Goal: Task Accomplishment & Management: Manage account settings

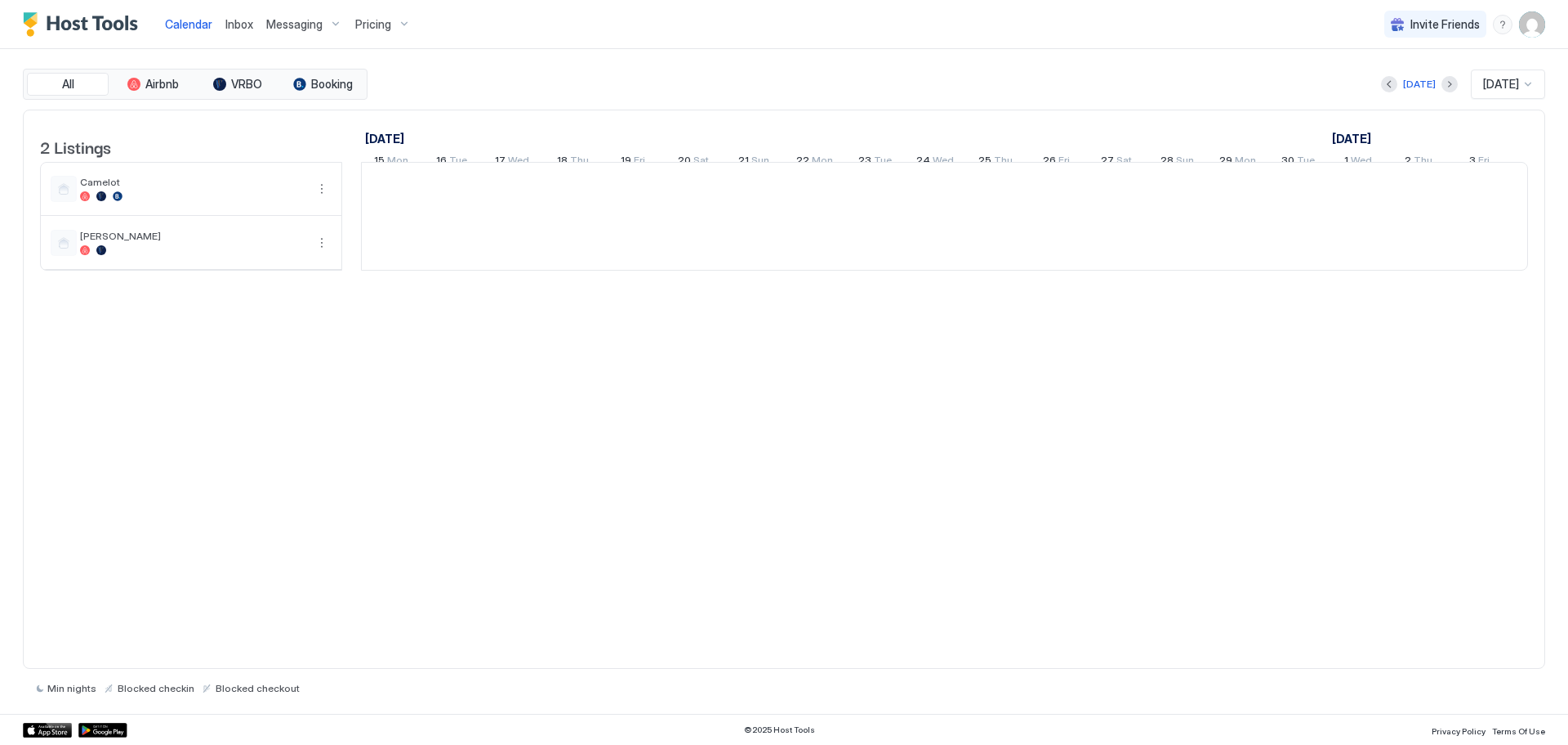
scroll to position [0, 907]
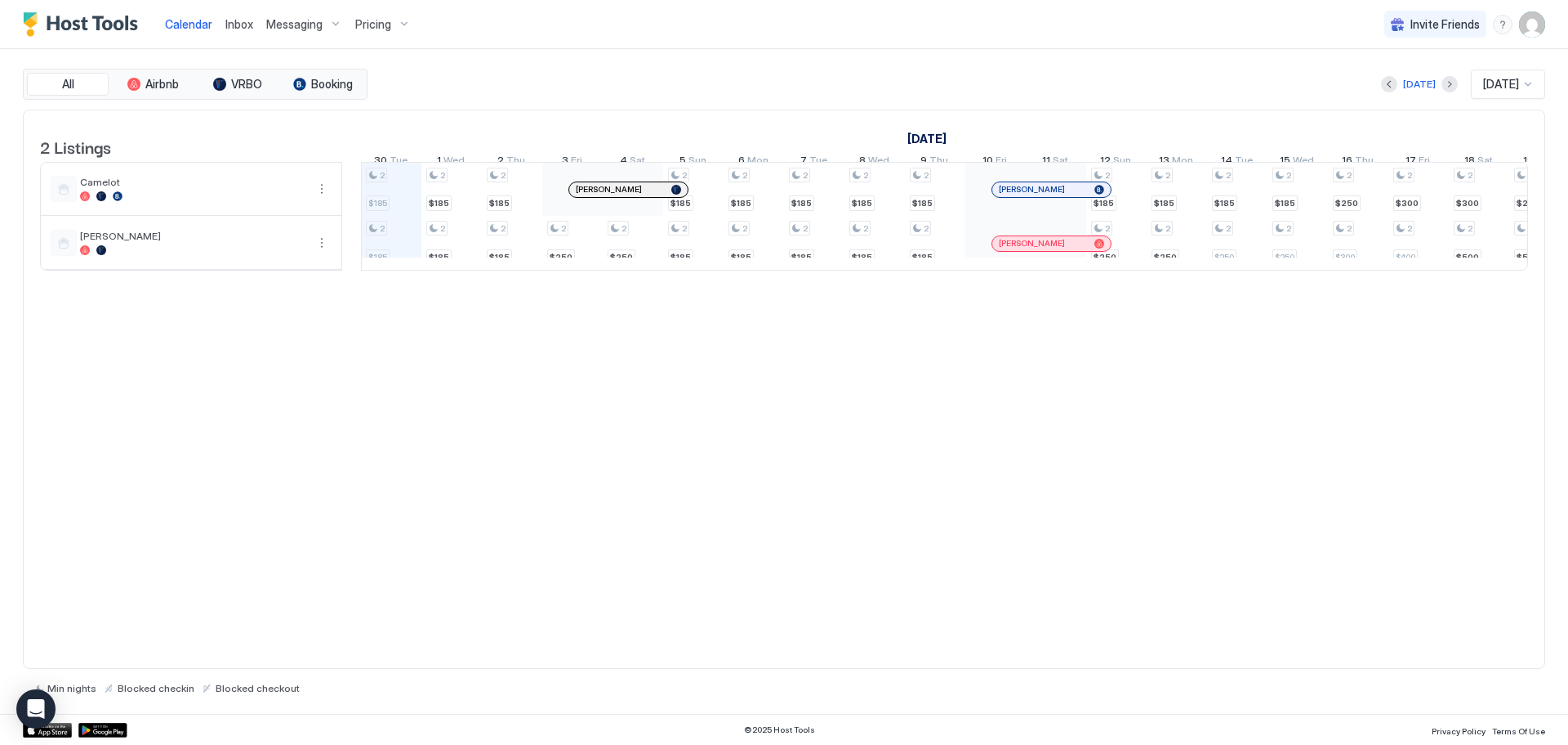
click at [1533, 31] on img "User profile" at bounding box center [1531, 24] width 26 height 26
click at [1402, 89] on span "Settings" at bounding box center [1385, 91] width 44 height 14
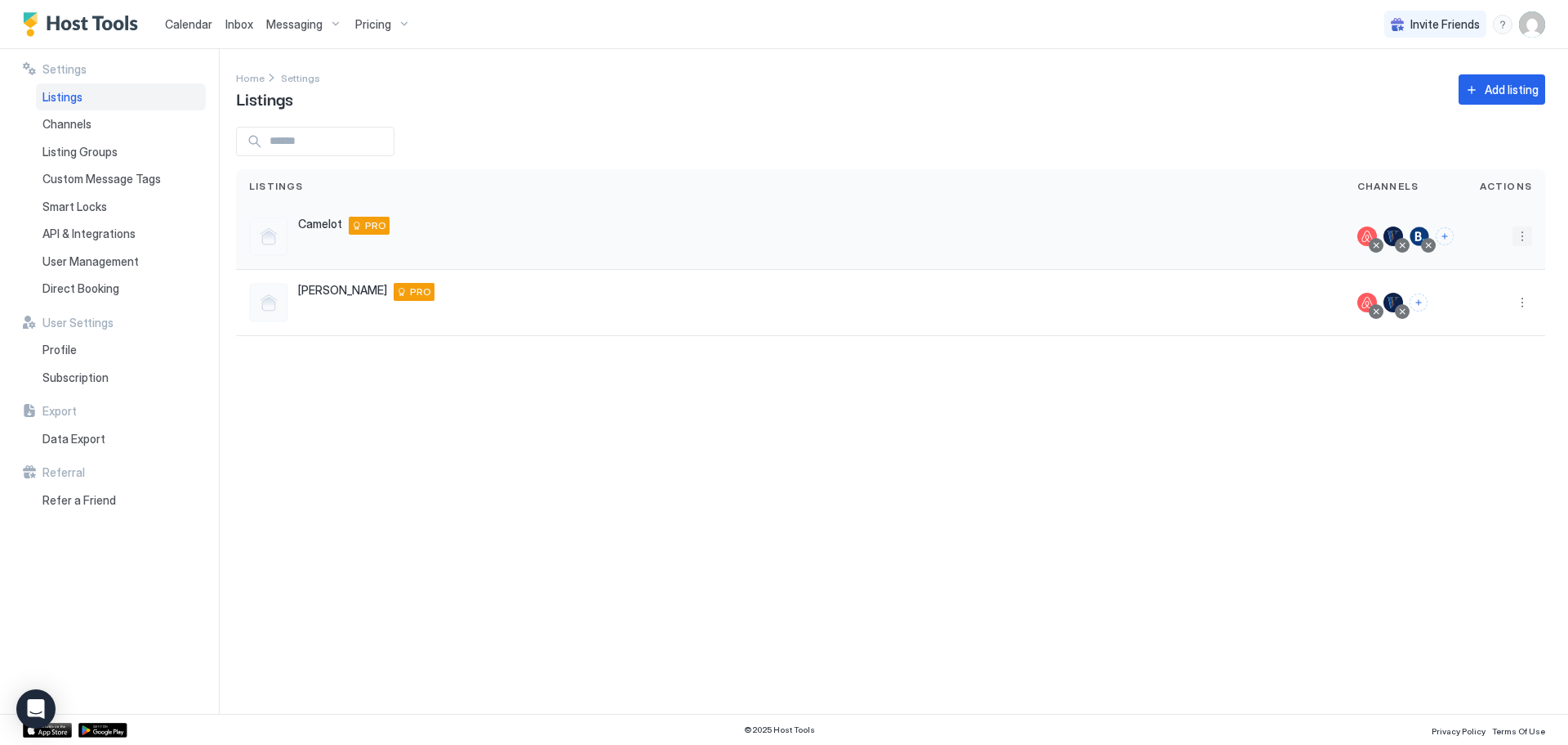
click at [1522, 234] on button "More options" at bounding box center [1522, 236] width 19 height 19
click at [1459, 290] on span "Pricing" at bounding box center [1465, 285] width 33 height 13
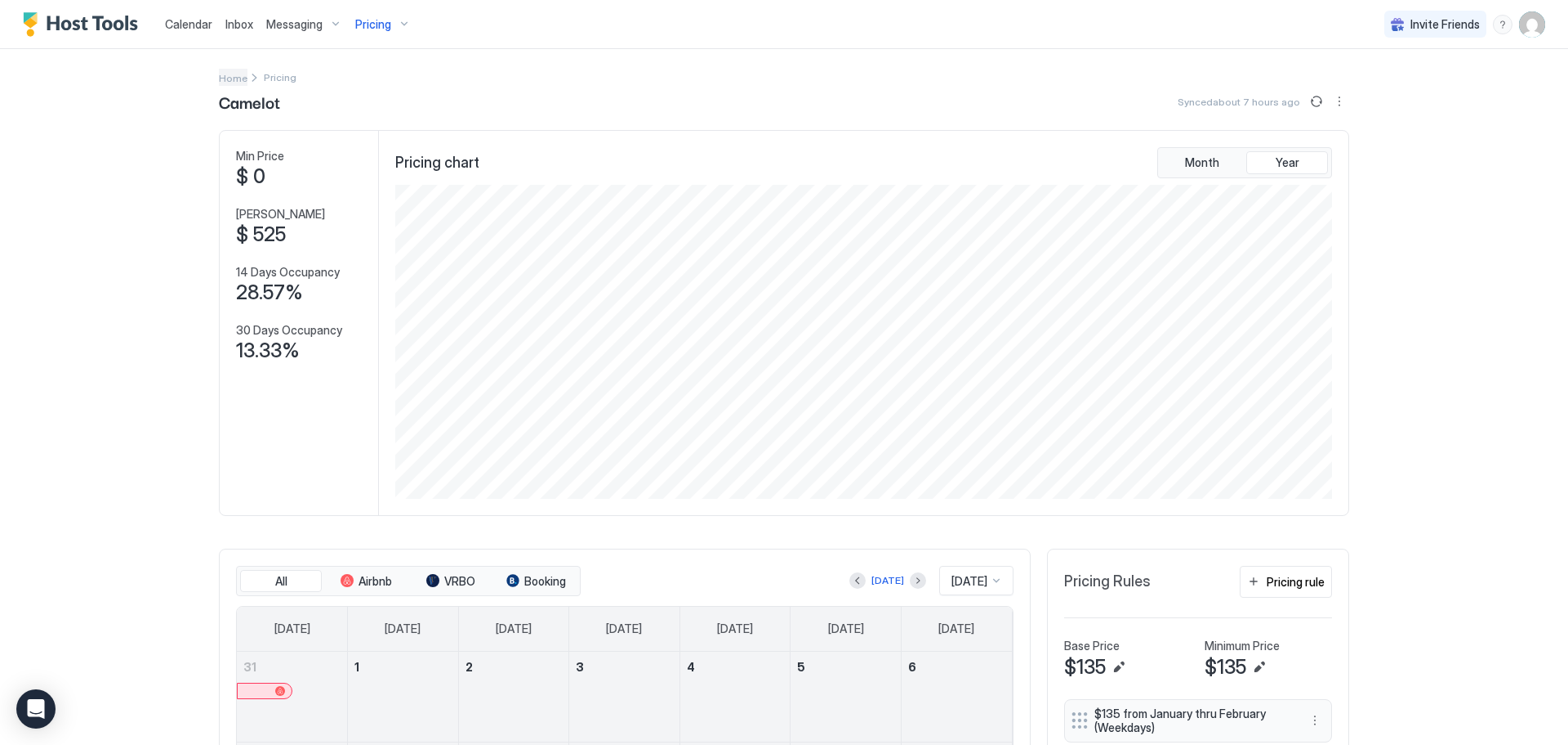
click at [228, 78] on span "Home" at bounding box center [233, 78] width 29 height 13
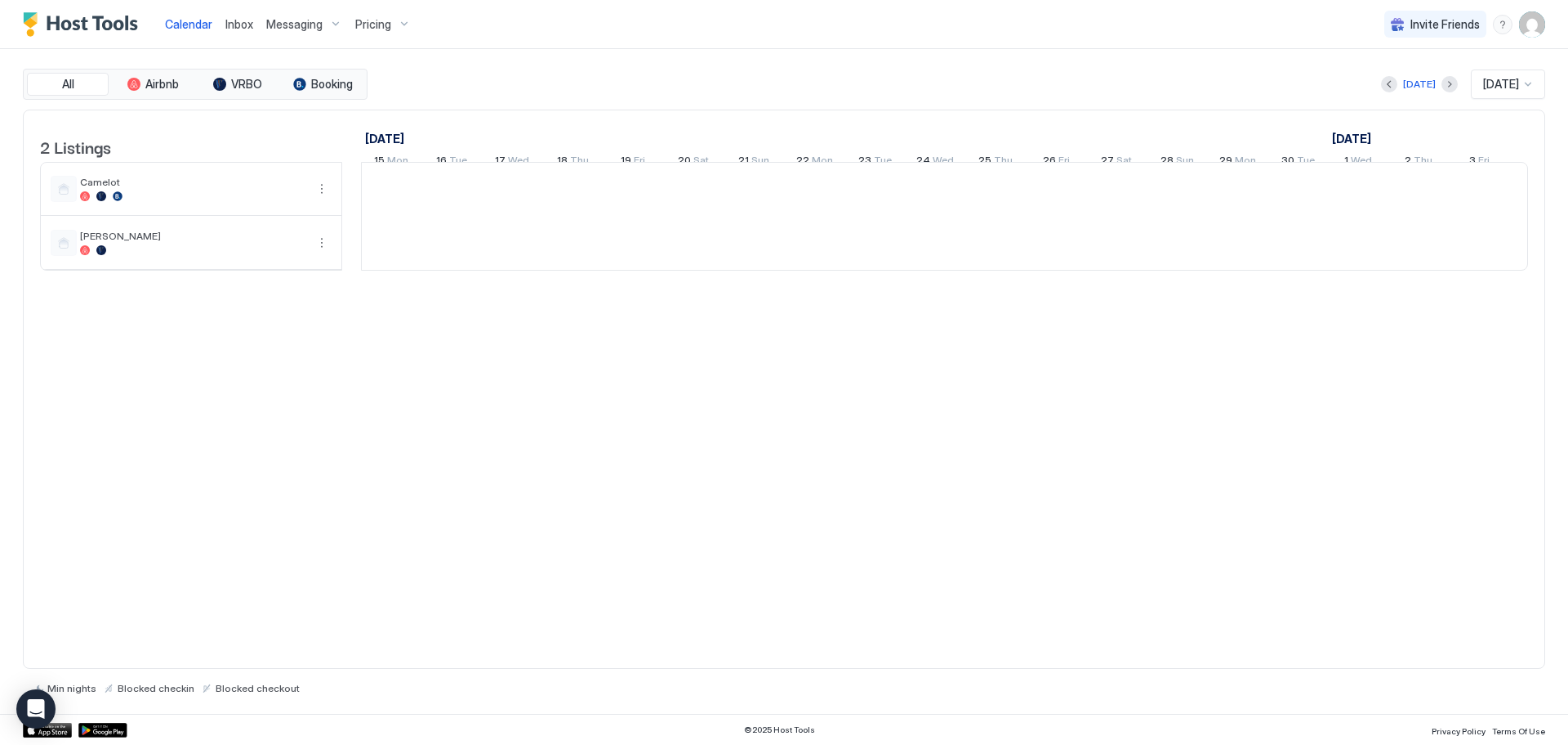
scroll to position [0, 907]
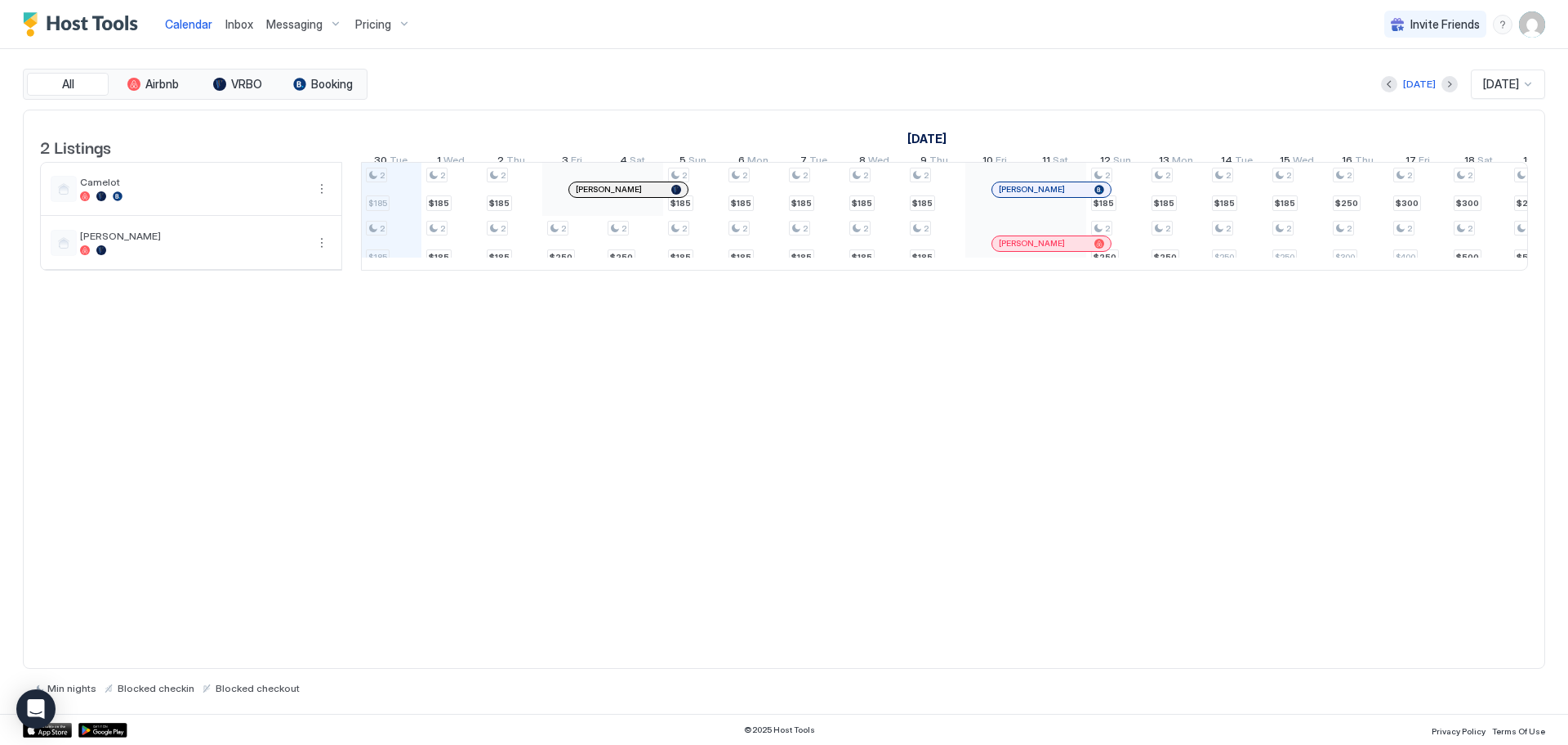
click at [1534, 21] on img "User profile" at bounding box center [1531, 24] width 26 height 26
click at [1381, 91] on span "Settings" at bounding box center [1385, 91] width 44 height 14
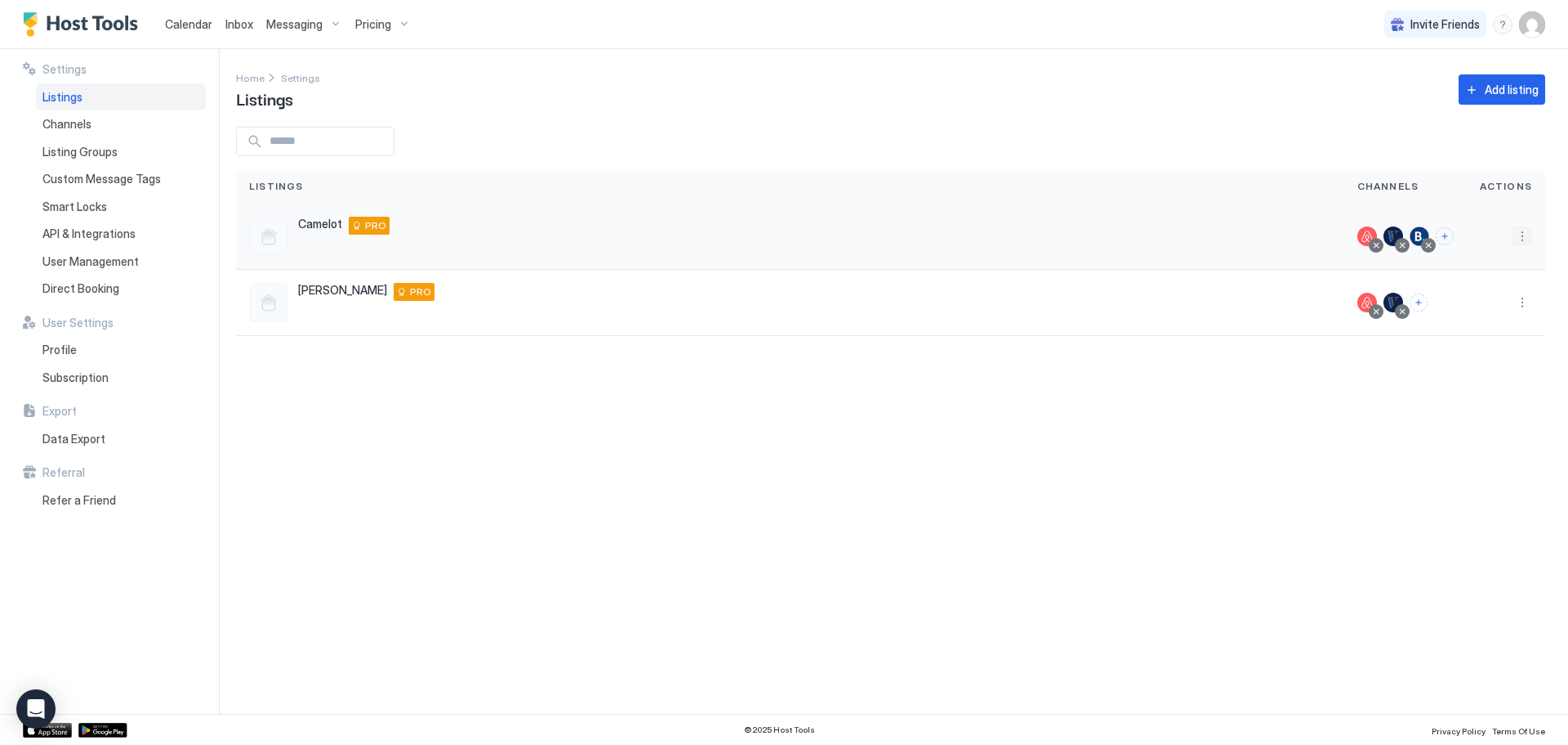
click at [1524, 233] on button "More options" at bounding box center [1522, 236] width 19 height 19
click at [1506, 309] on span "Listing Settings" at bounding box center [1484, 311] width 72 height 13
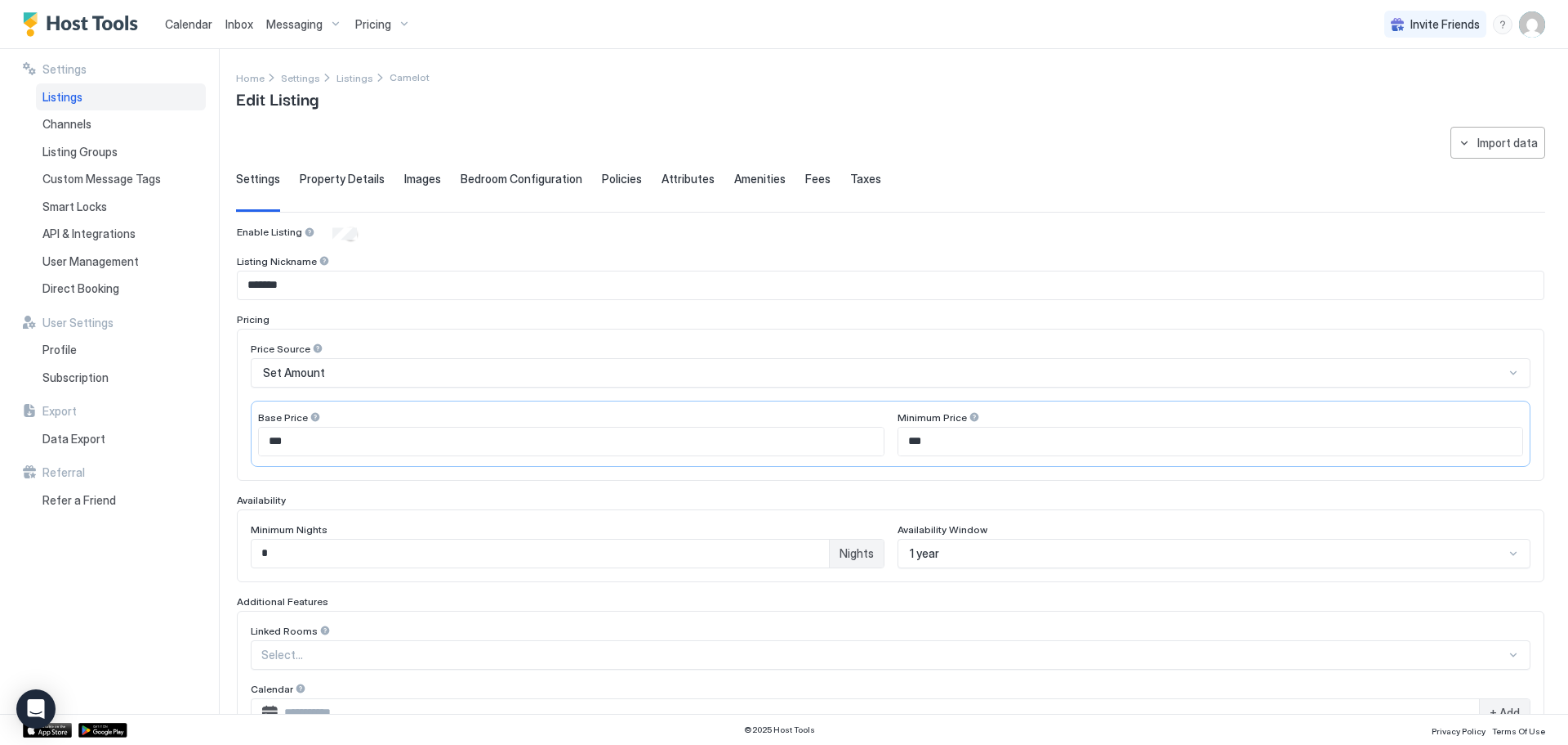
click at [357, 173] on span "Property Details" at bounding box center [342, 178] width 85 height 14
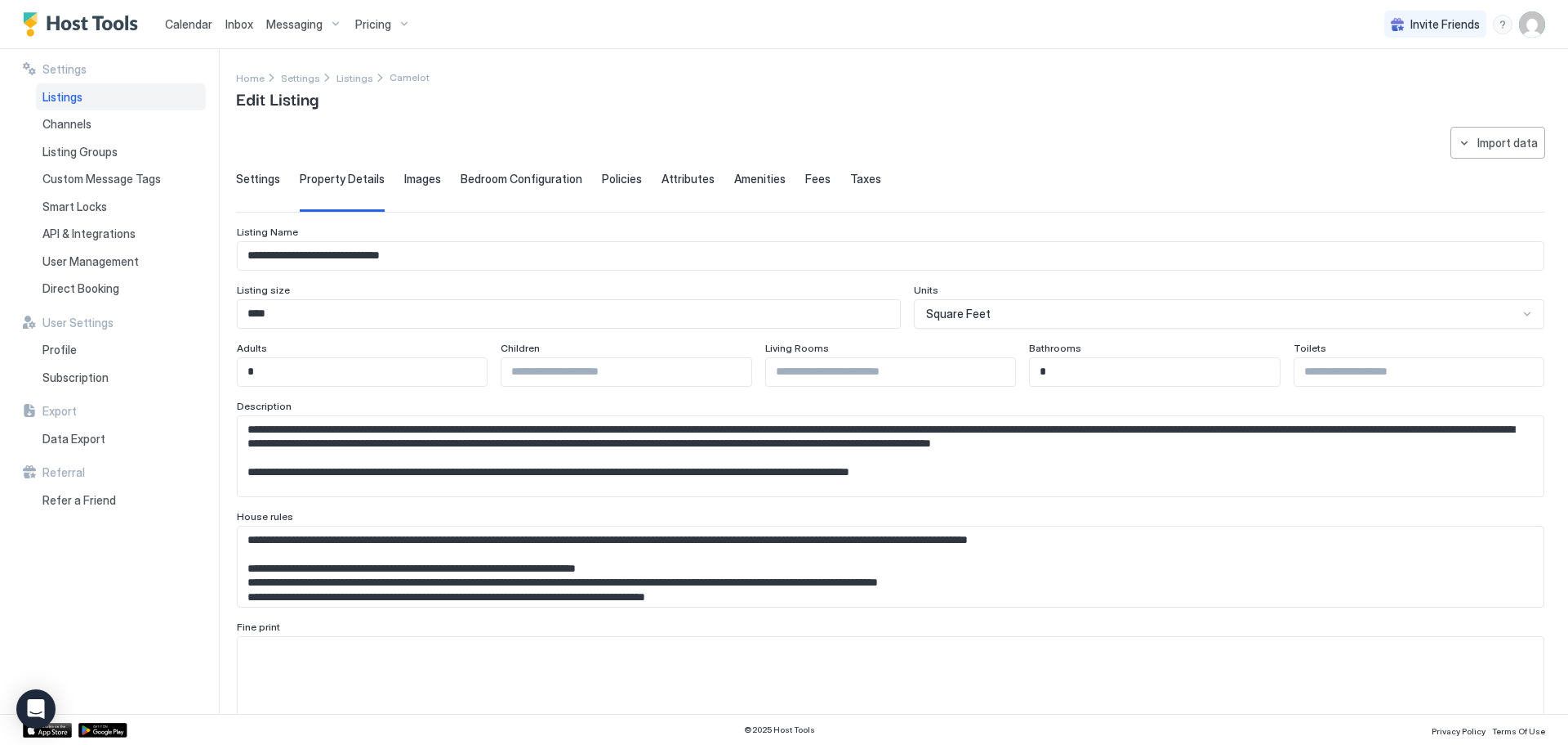
click at [416, 176] on span "Images" at bounding box center [423, 178] width 37 height 14
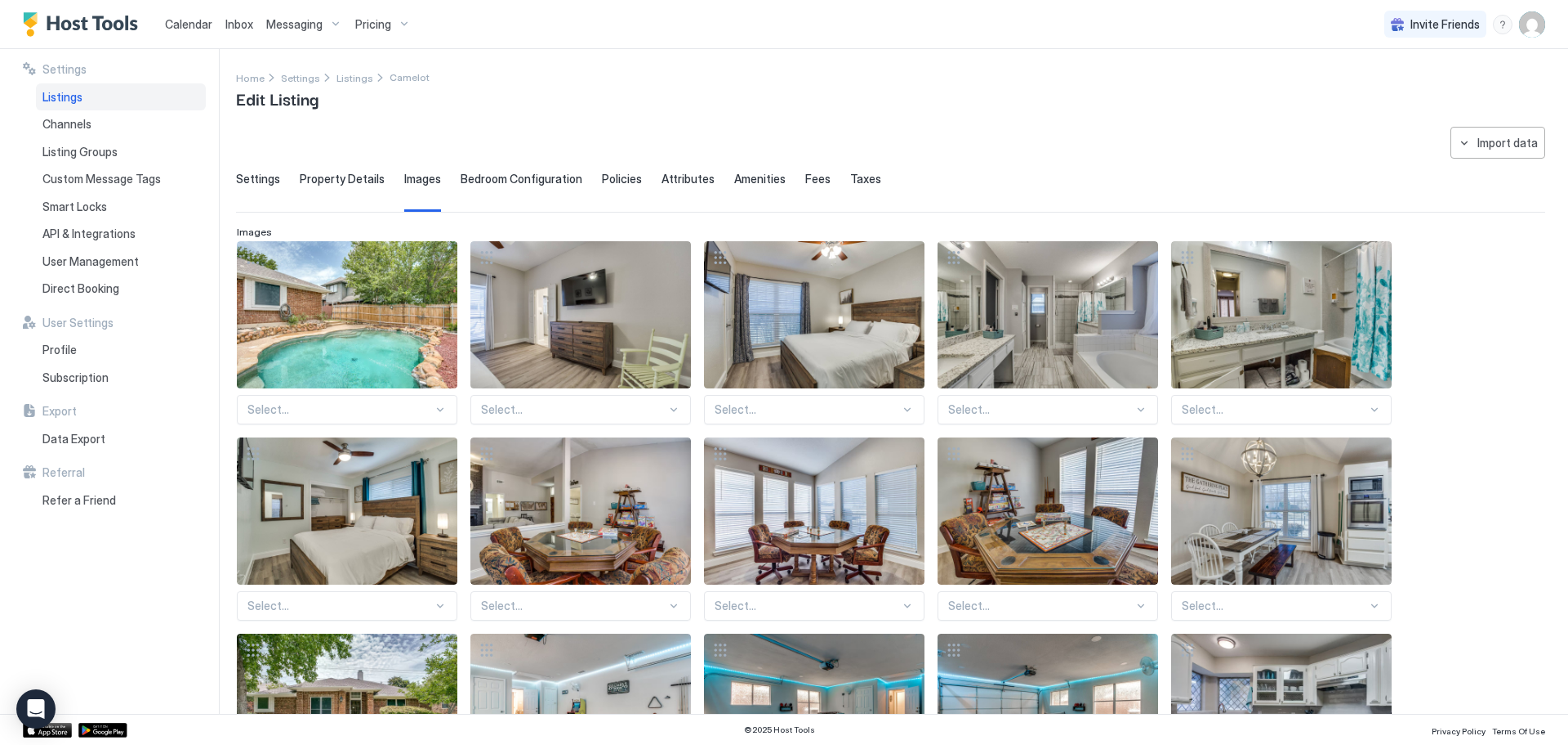
click at [541, 180] on span "Bedroom Configuration" at bounding box center [521, 178] width 121 height 14
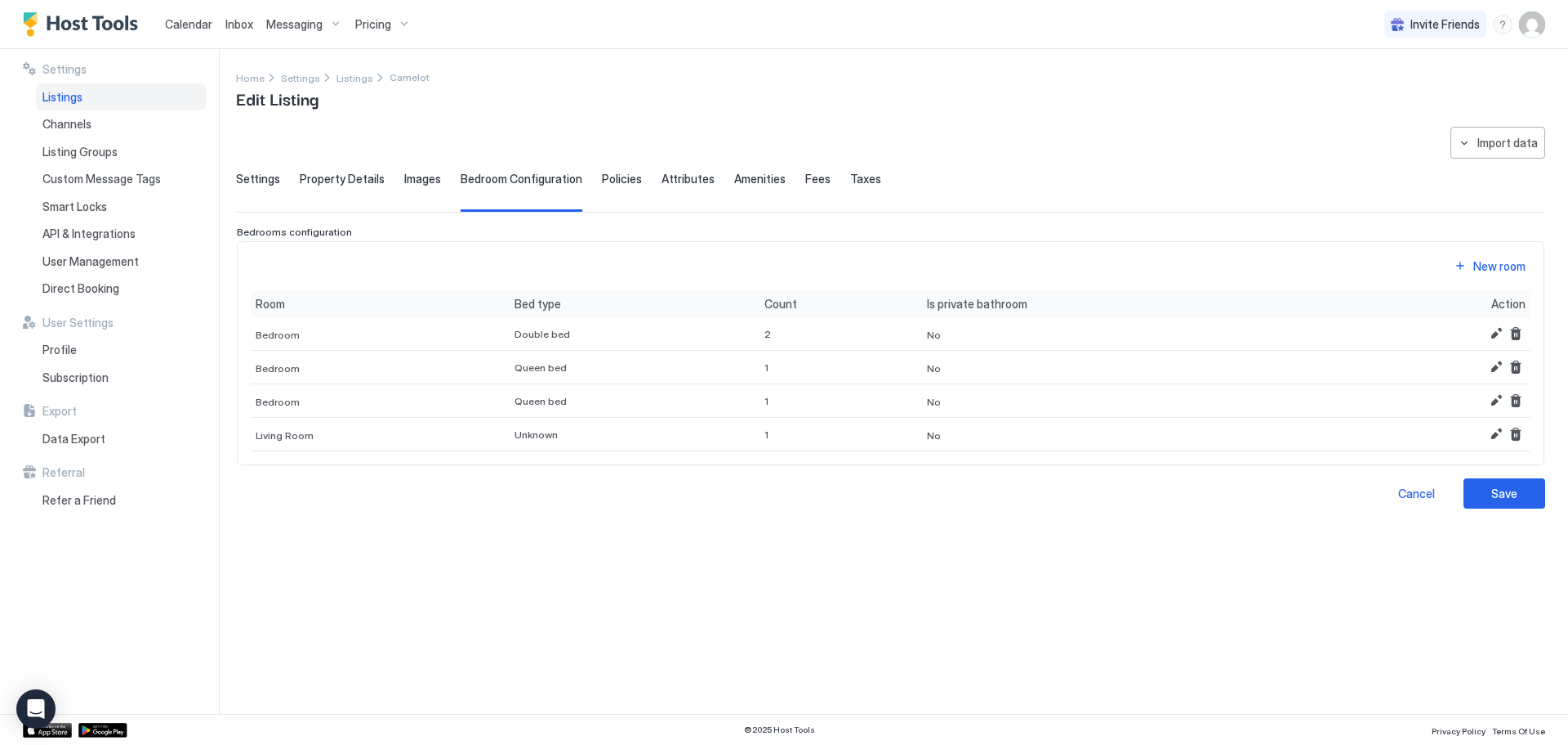
click at [611, 174] on span "Policies" at bounding box center [622, 178] width 40 height 14
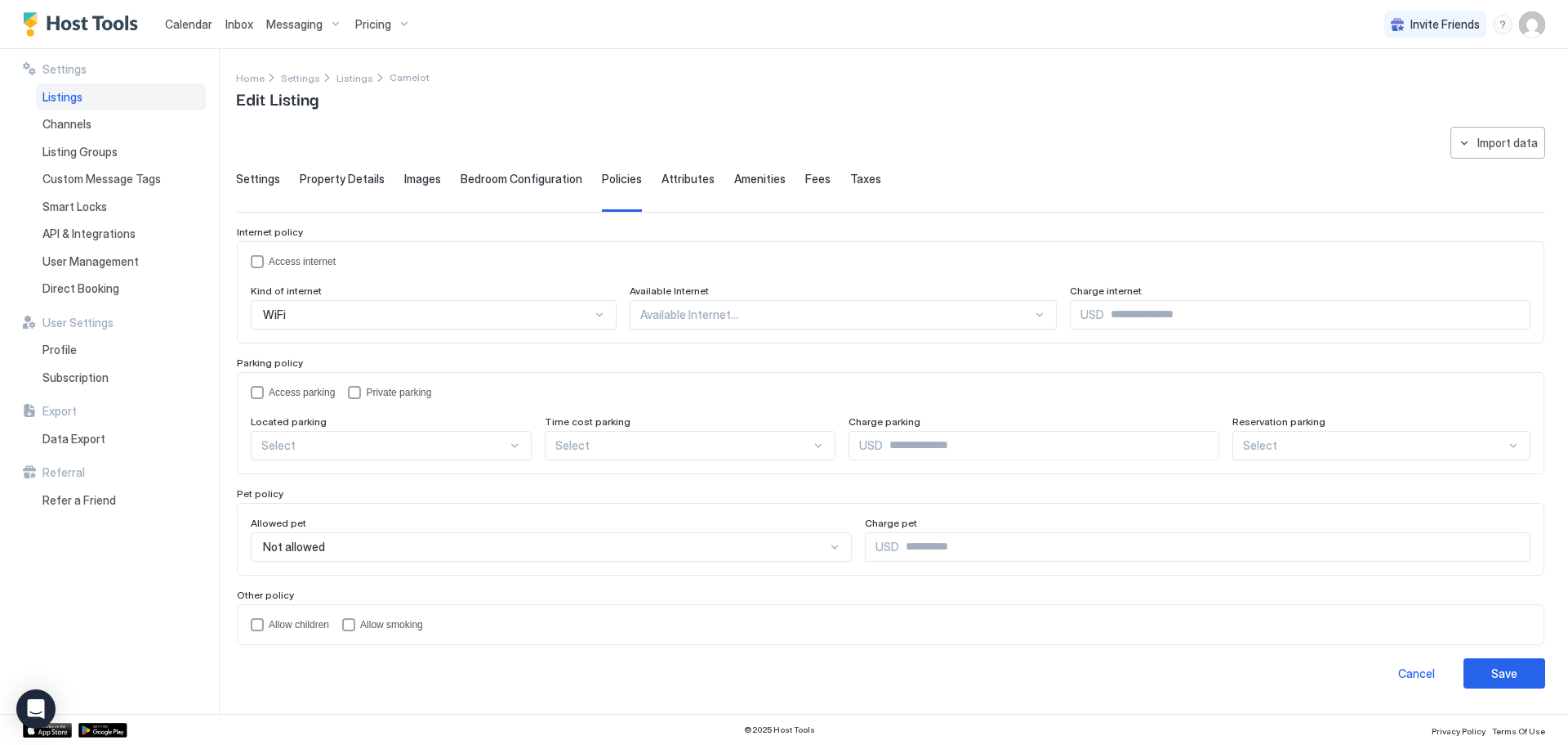
click at [679, 184] on span "Attributes" at bounding box center [688, 178] width 53 height 14
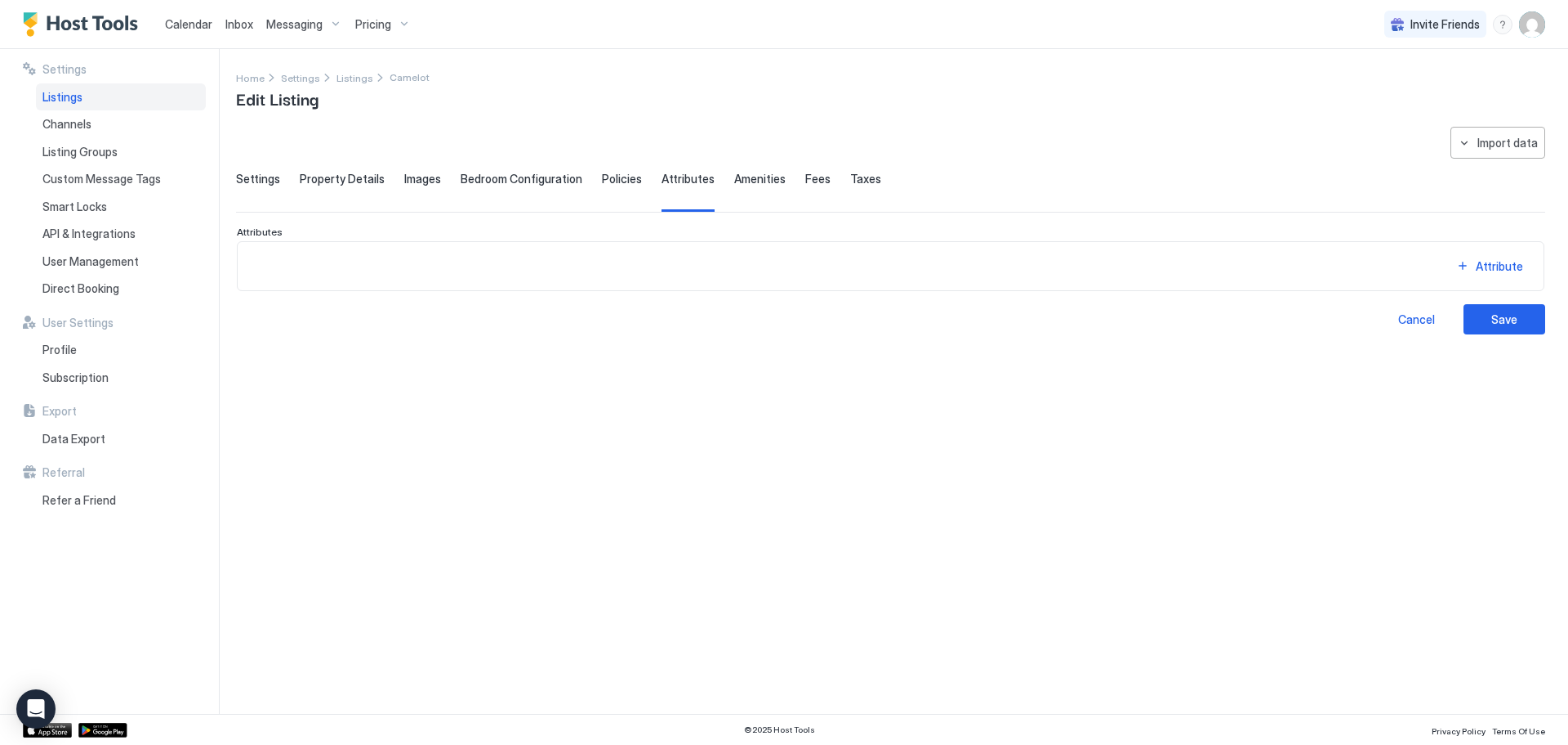
click at [737, 182] on span "Amenities" at bounding box center [759, 178] width 51 height 14
click at [805, 174] on span "Fees" at bounding box center [818, 178] width 25 height 14
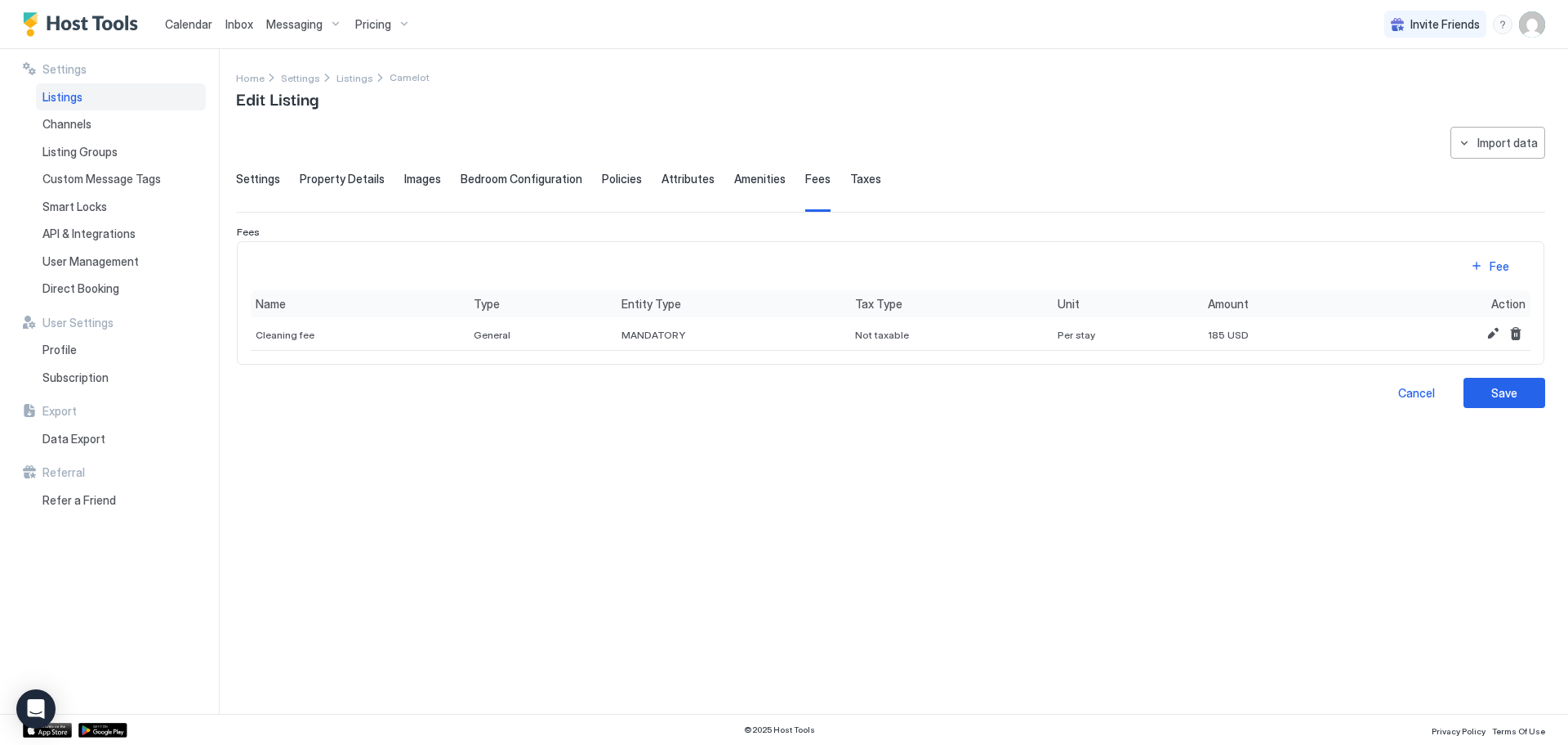
click at [850, 181] on span "Taxes" at bounding box center [866, 178] width 31 height 14
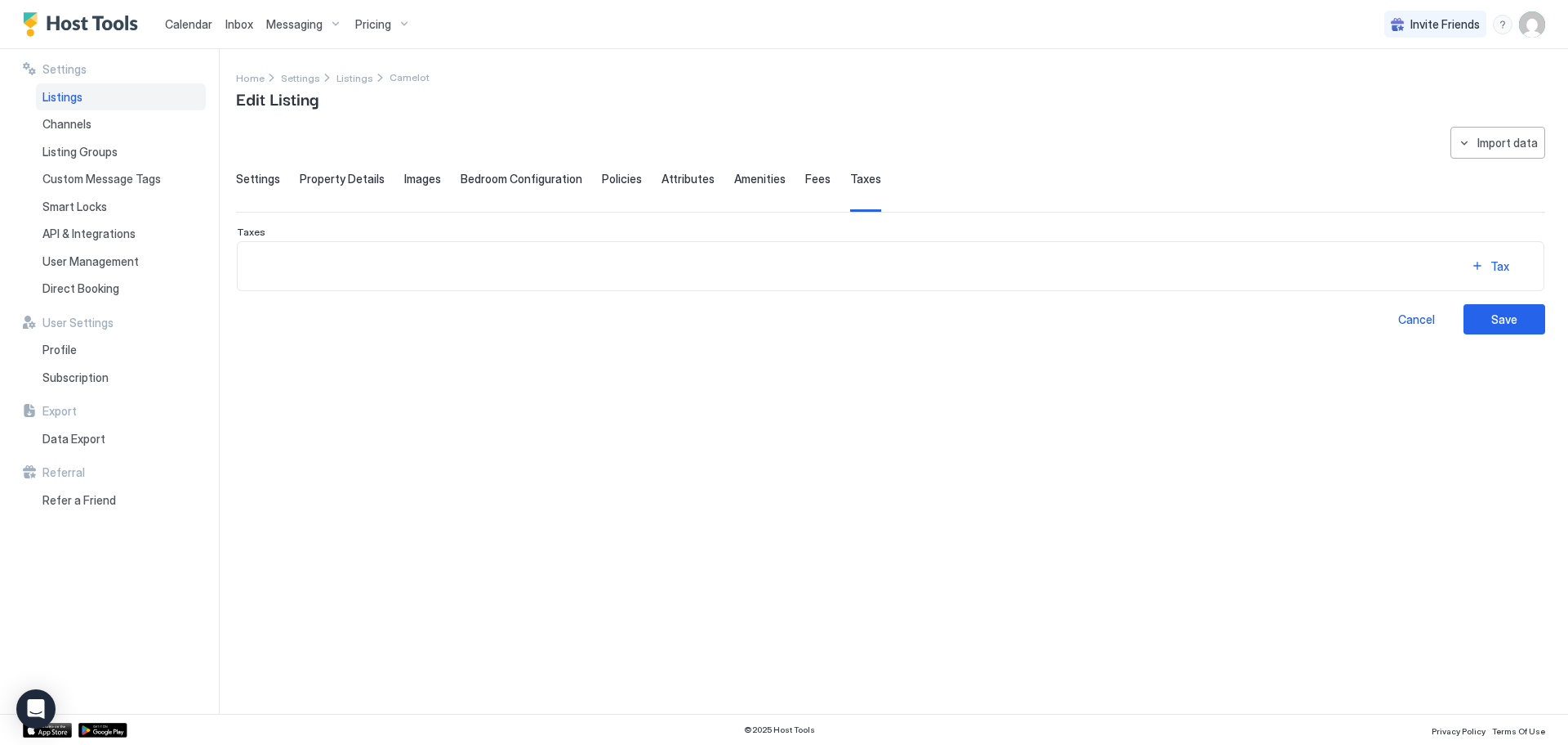
click at [1529, 29] on img "User profile" at bounding box center [1531, 24] width 26 height 26
click at [82, 29] on div at bounding box center [784, 372] width 1568 height 745
click at [189, 28] on span "Calendar" at bounding box center [188, 24] width 47 height 13
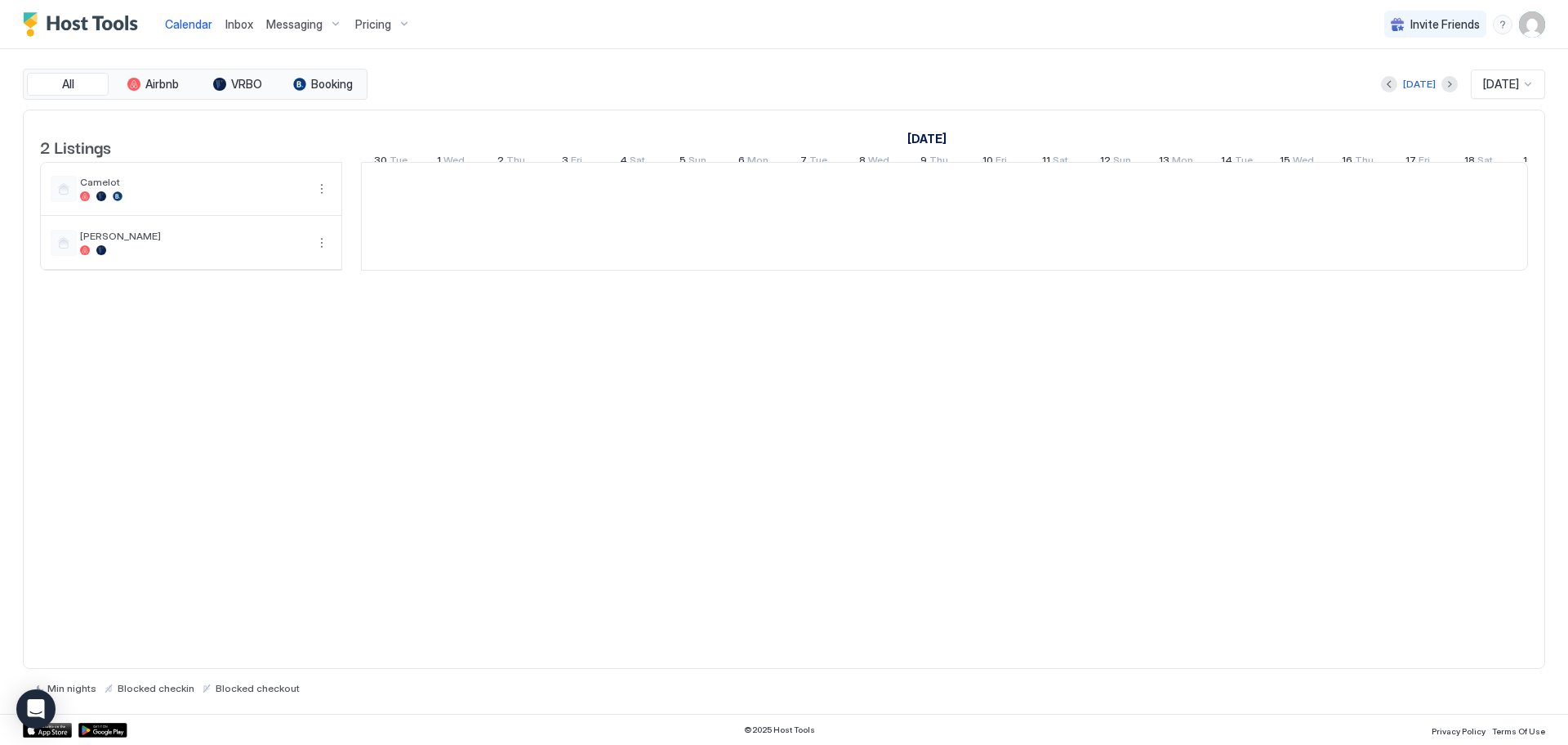
scroll to position [0, 907]
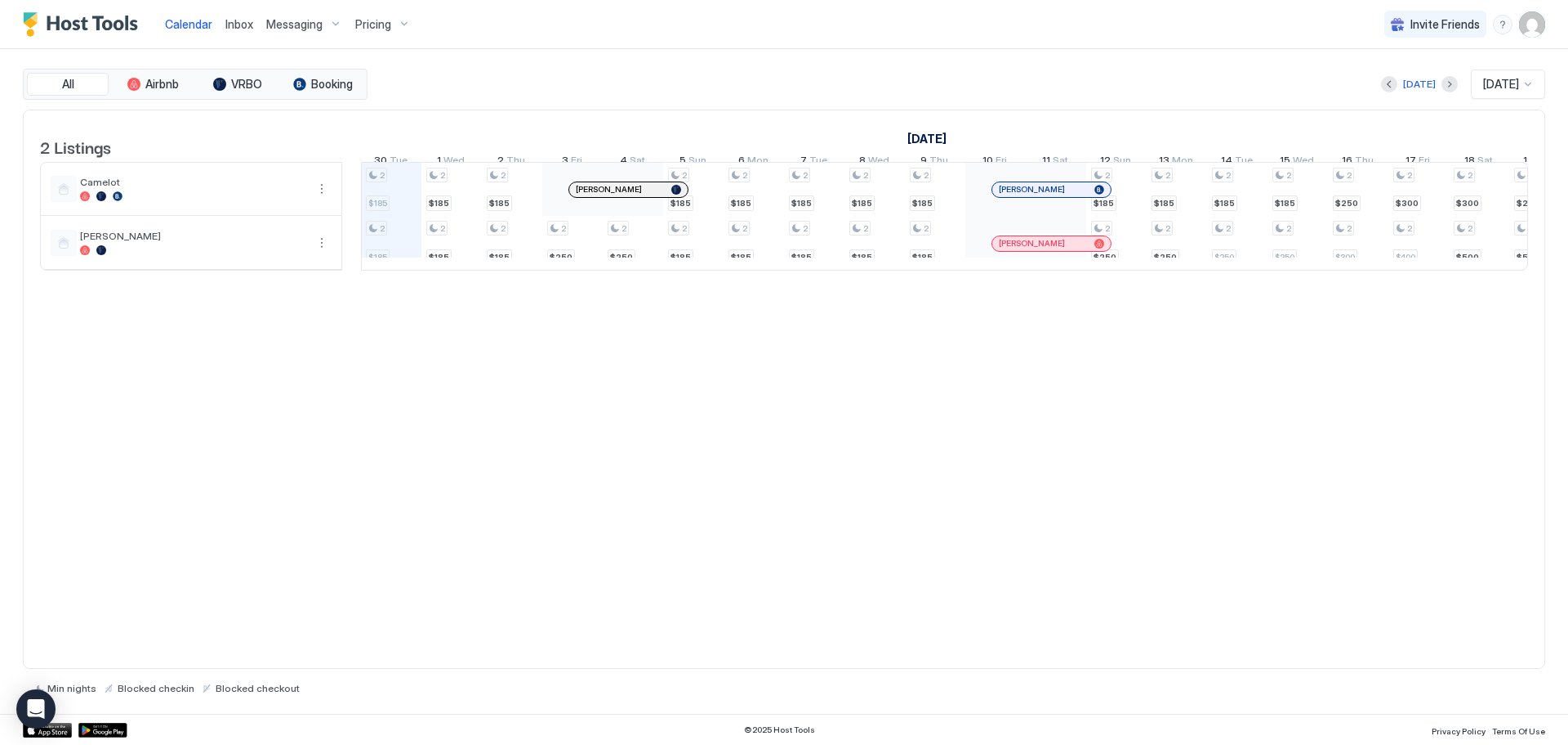
click at [75, 28] on img "Host Tools Logo" at bounding box center [84, 24] width 122 height 24
click at [45, 712] on div "Open Intercom Messenger" at bounding box center [36, 708] width 43 height 43
click at [325, 199] on button "More options" at bounding box center [322, 189] width 19 height 19
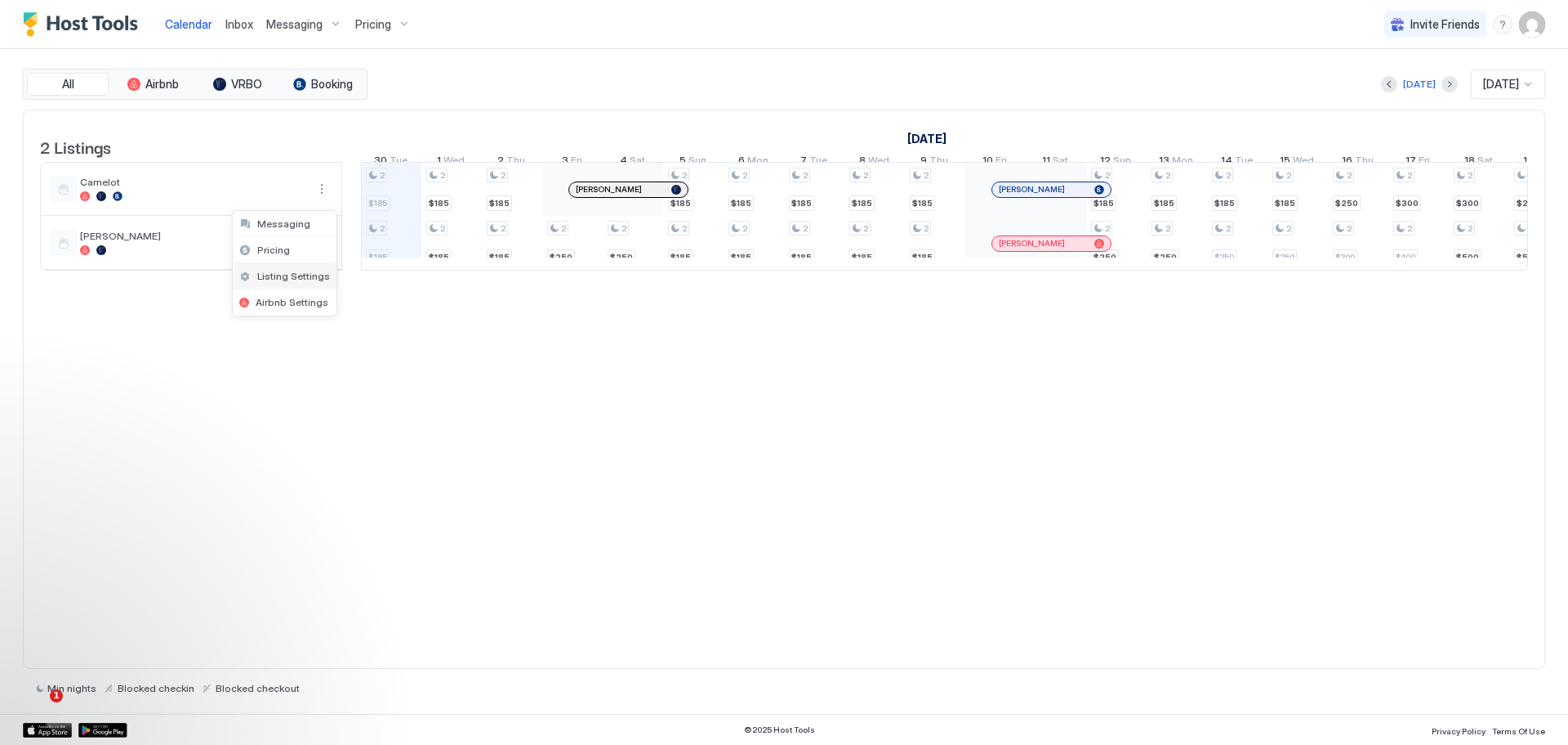
click at [300, 270] on span "Listing Settings" at bounding box center [293, 276] width 72 height 13
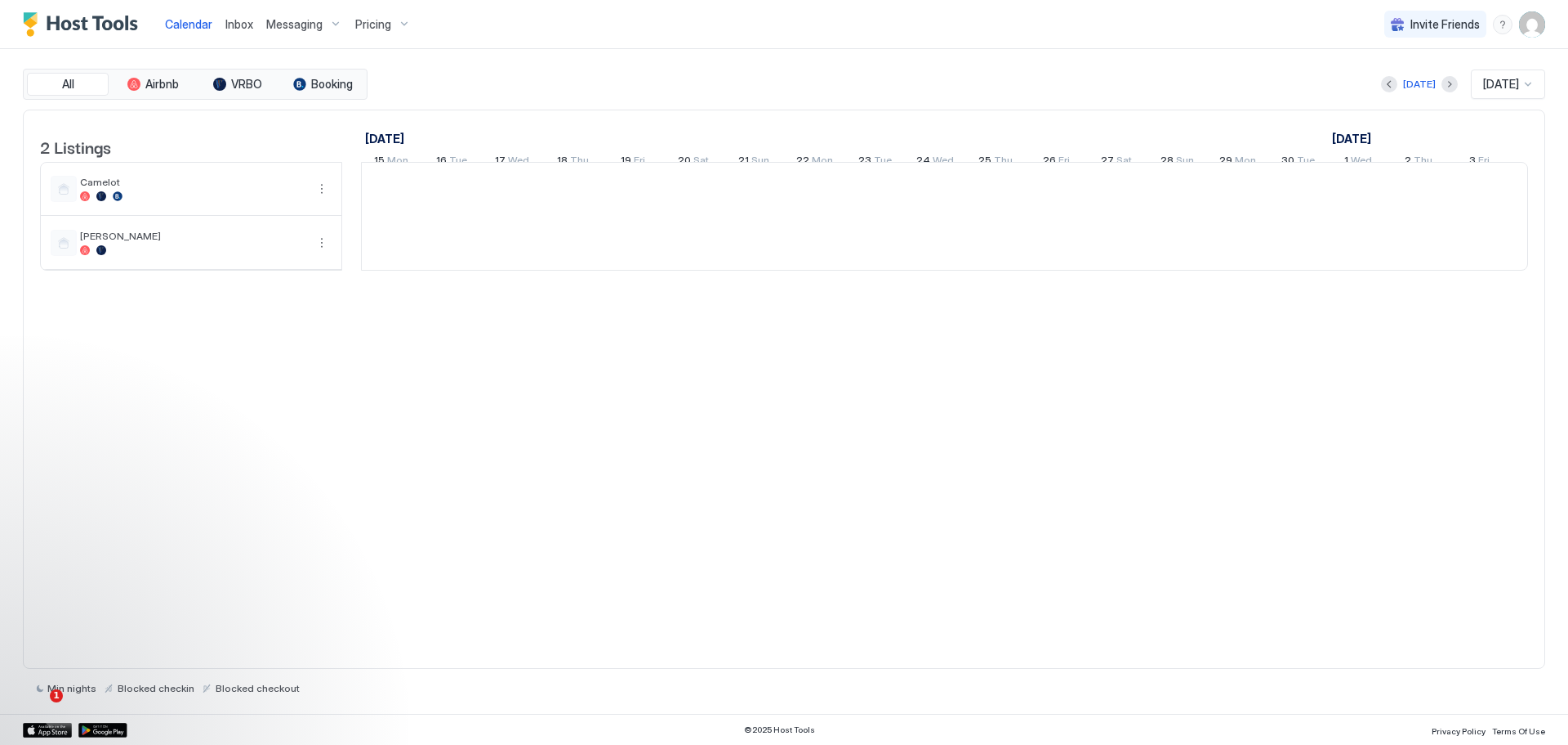
scroll to position [0, 907]
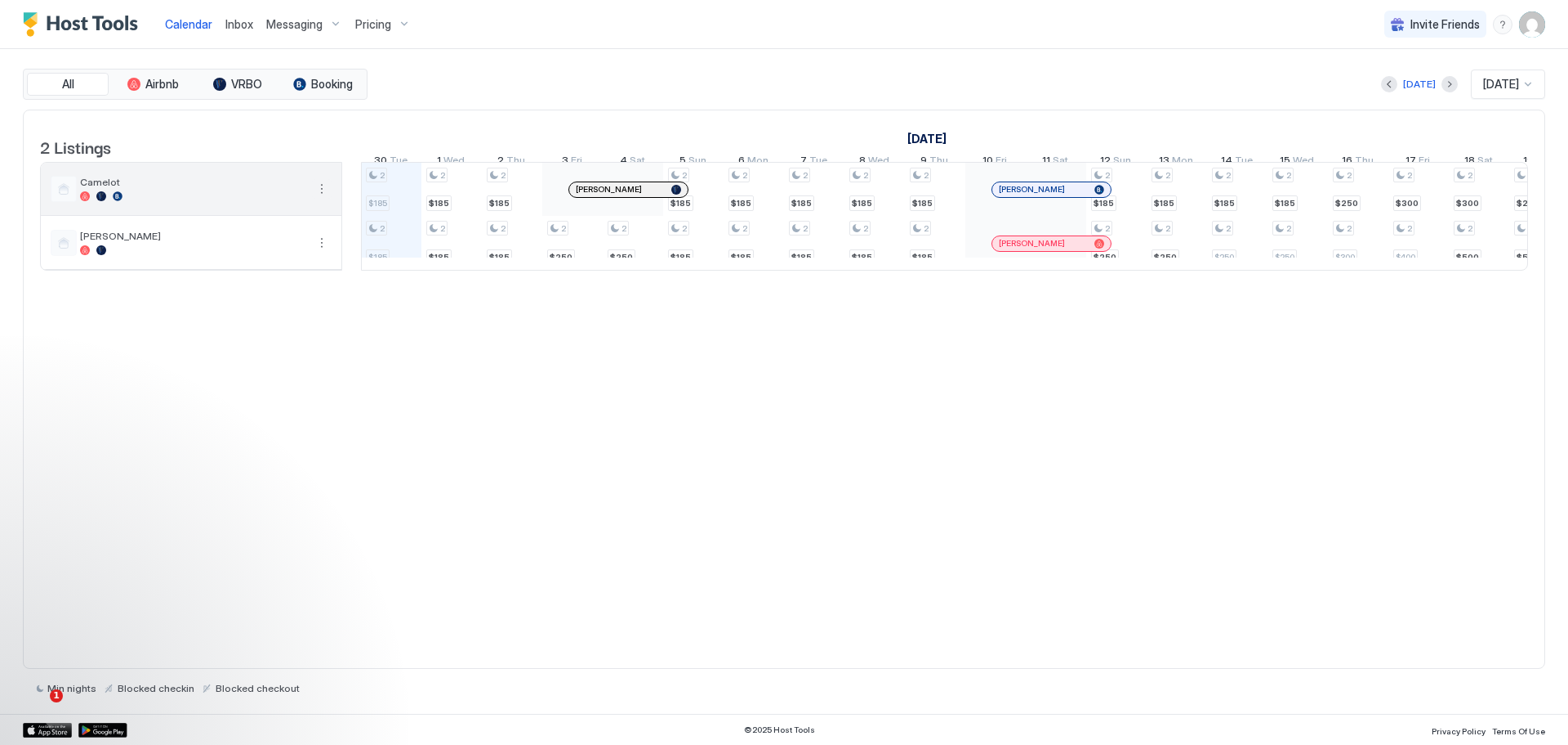
click at [325, 199] on button "More options" at bounding box center [322, 189] width 19 height 19
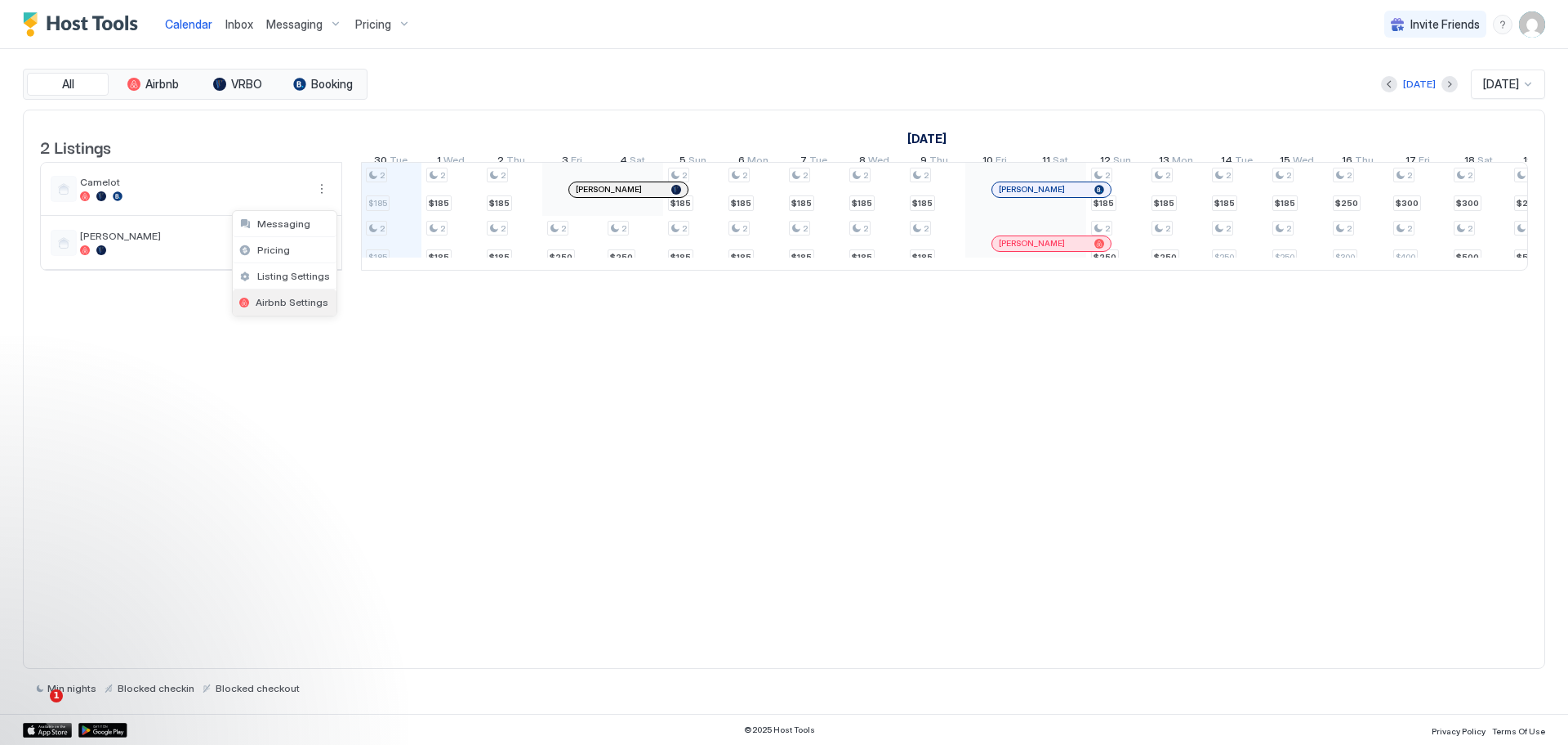
click at [299, 296] on span "Airbnb Settings" at bounding box center [291, 302] width 72 height 13
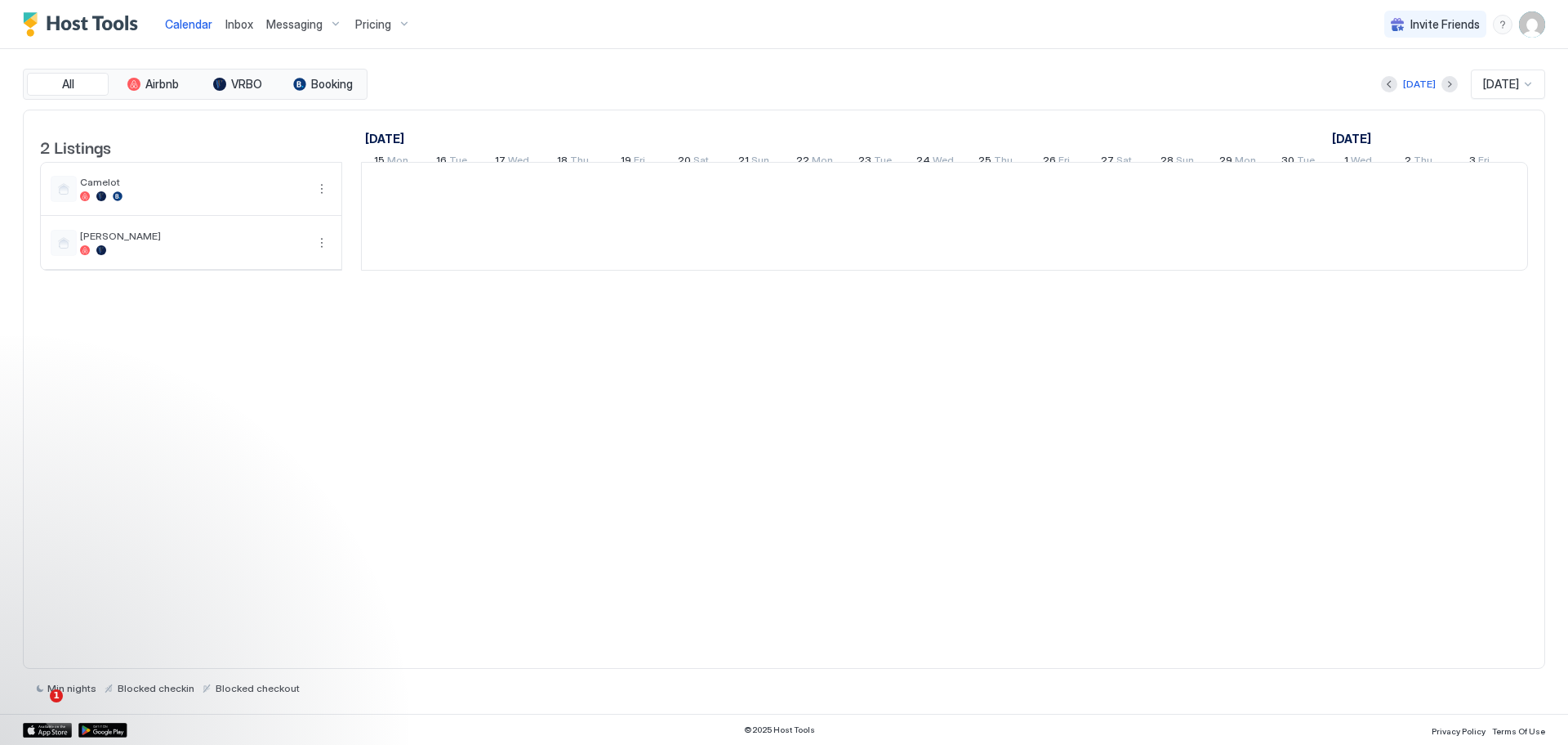
scroll to position [0, 907]
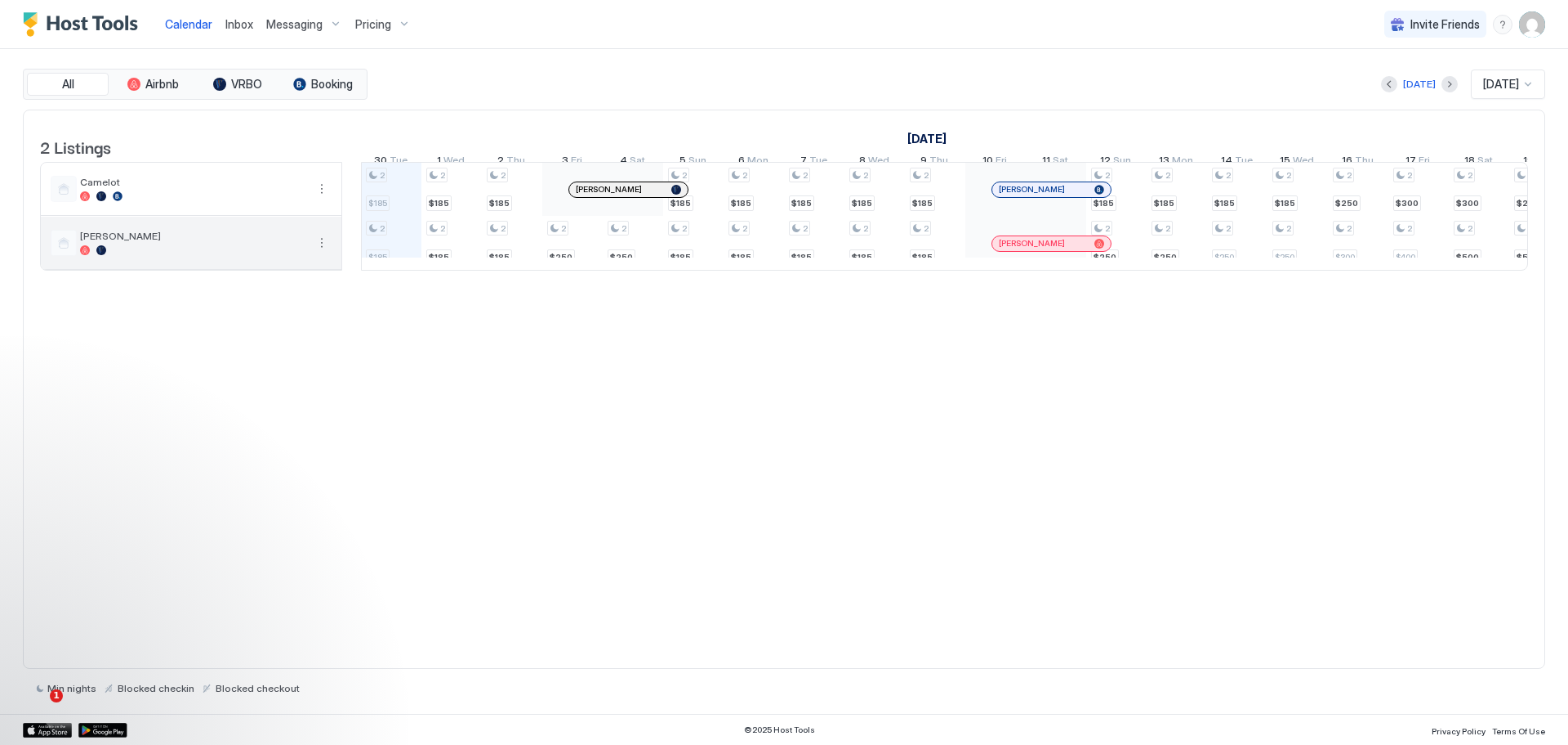
click at [320, 253] on button "More options" at bounding box center [322, 243] width 19 height 19
click at [287, 352] on span "Airbnb Settings" at bounding box center [291, 356] width 72 height 13
